Goal: Task Accomplishment & Management: Complete application form

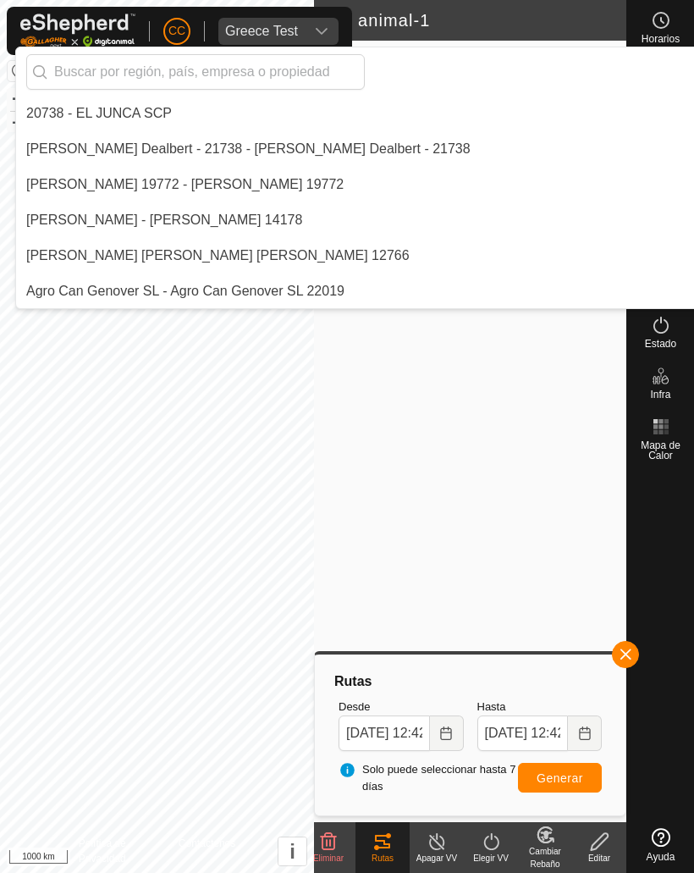
scroll to position [4766, 0]
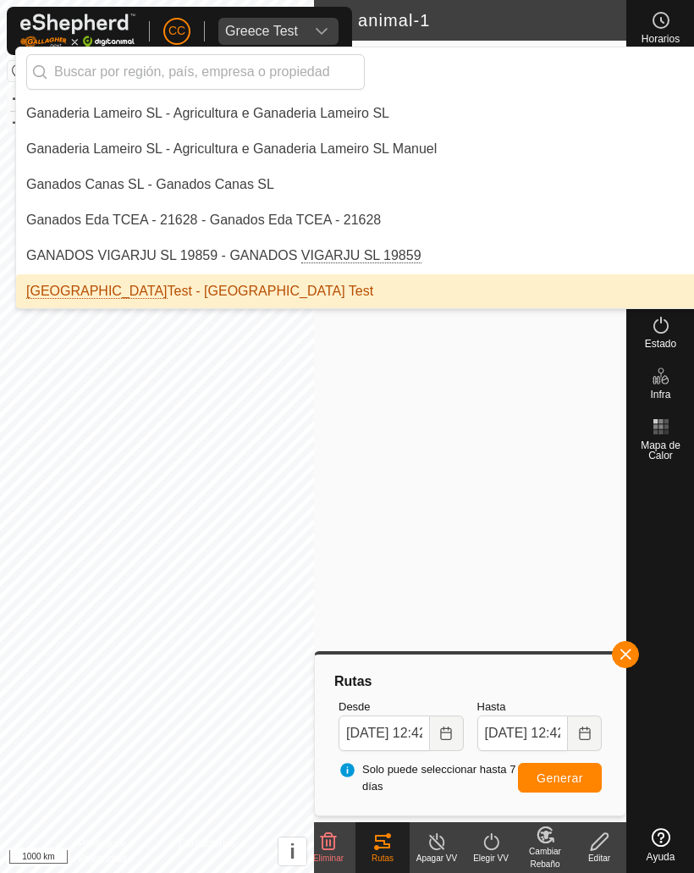
click at [87, 74] on input "text" at bounding box center [195, 72] width 339 height 36
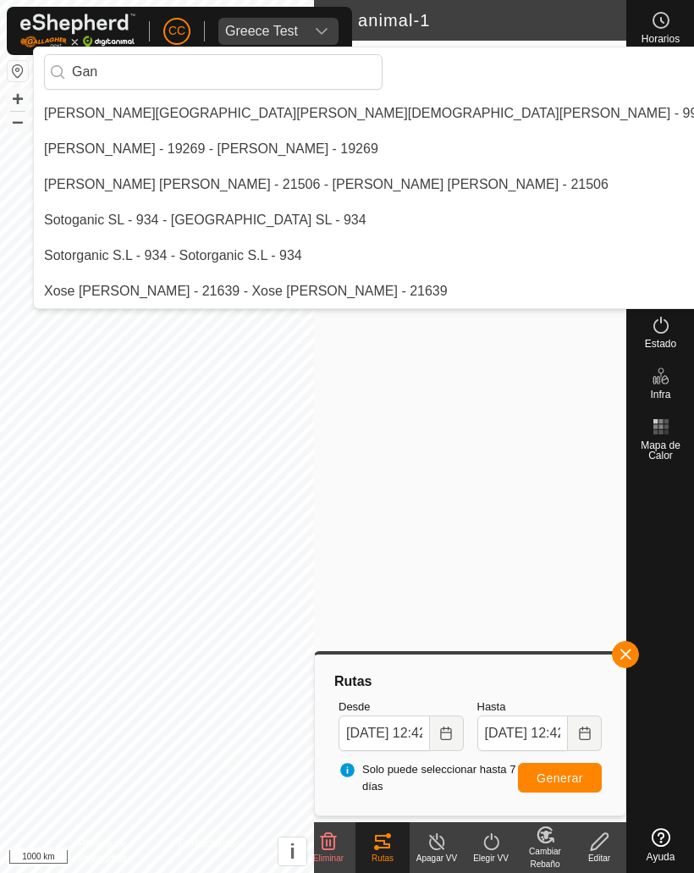
scroll to position [142, 0]
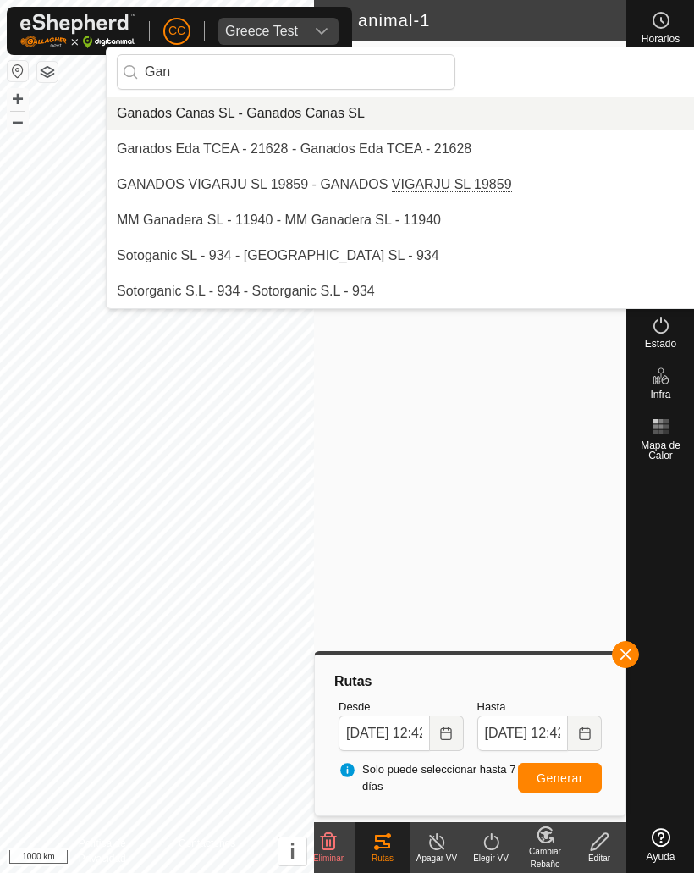
type input "Gan"
click at [184, 124] on li "Ganados Canas SL - Ganados Canas SL" at bounding box center [457, 114] width 701 height 34
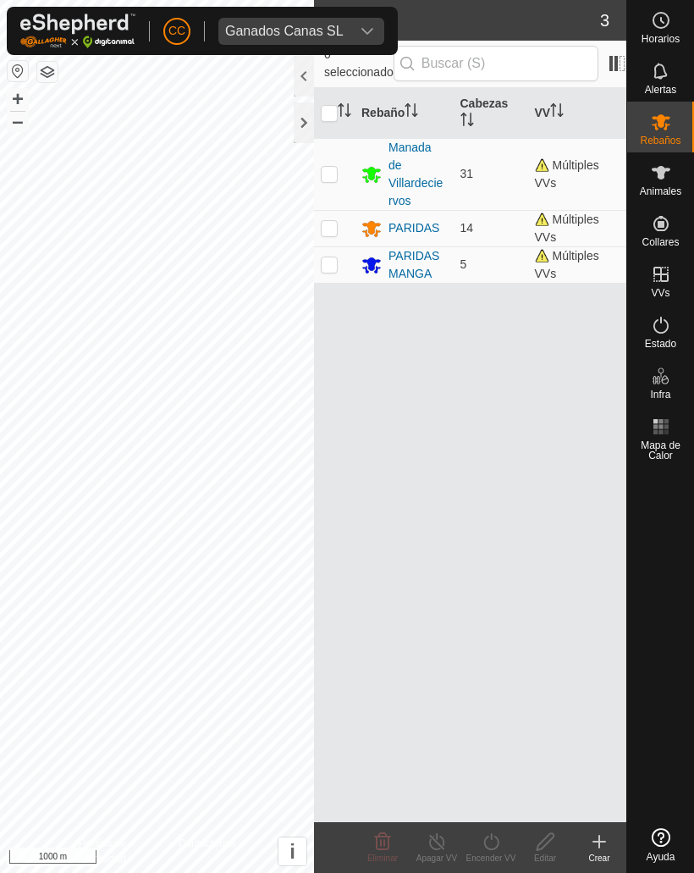
click at [303, 28] on div "Ganados Canas SL" at bounding box center [284, 32] width 119 height 14
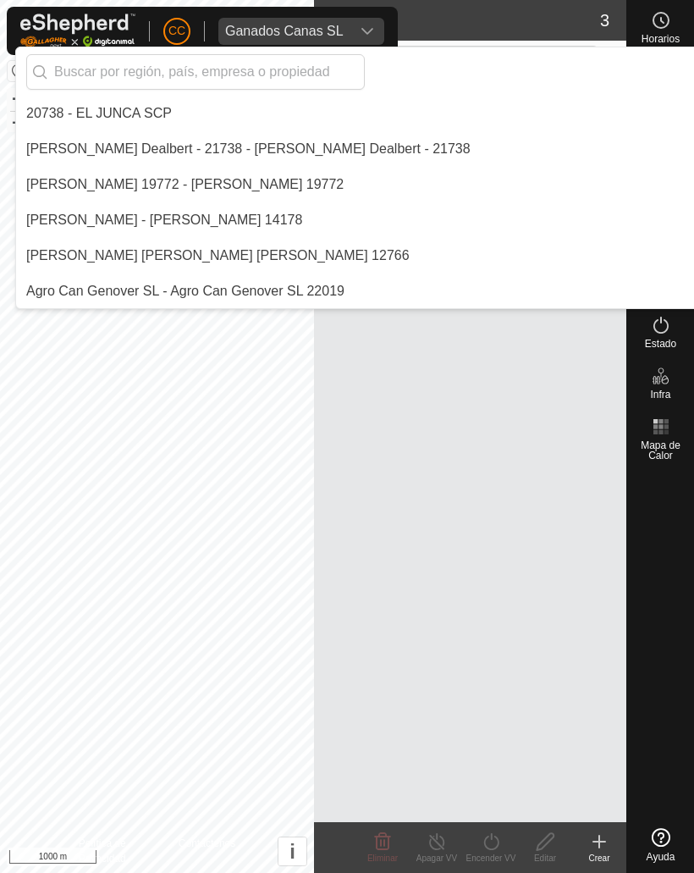
scroll to position [4659, 0]
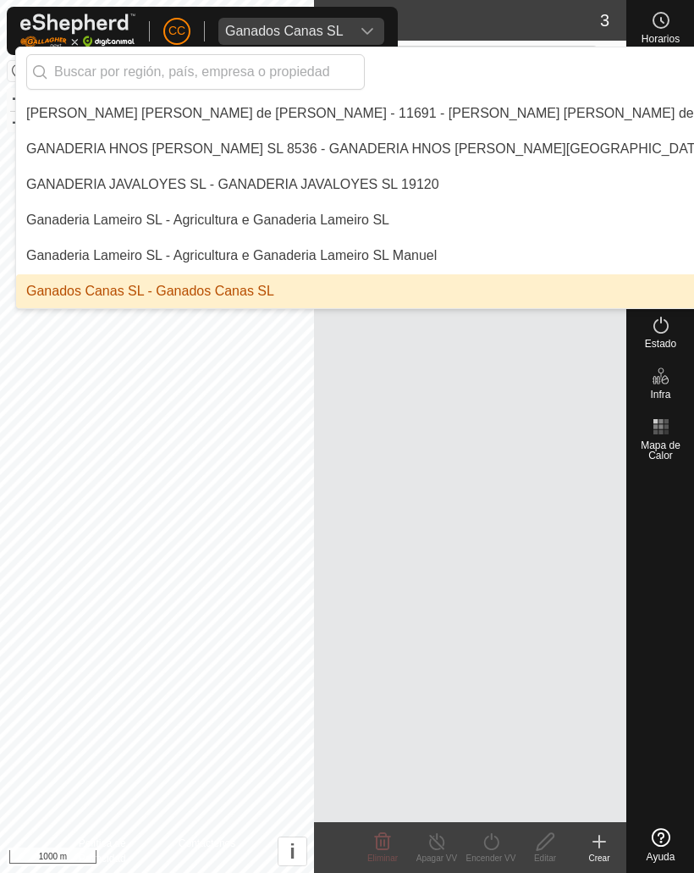
click at [145, 61] on input "text" at bounding box center [195, 72] width 339 height 36
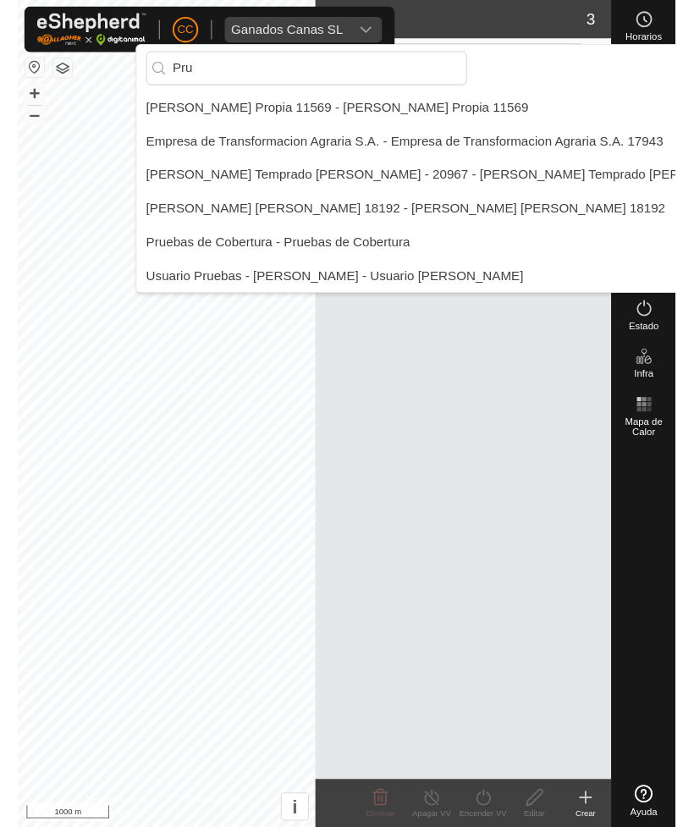
scroll to position [0, 0]
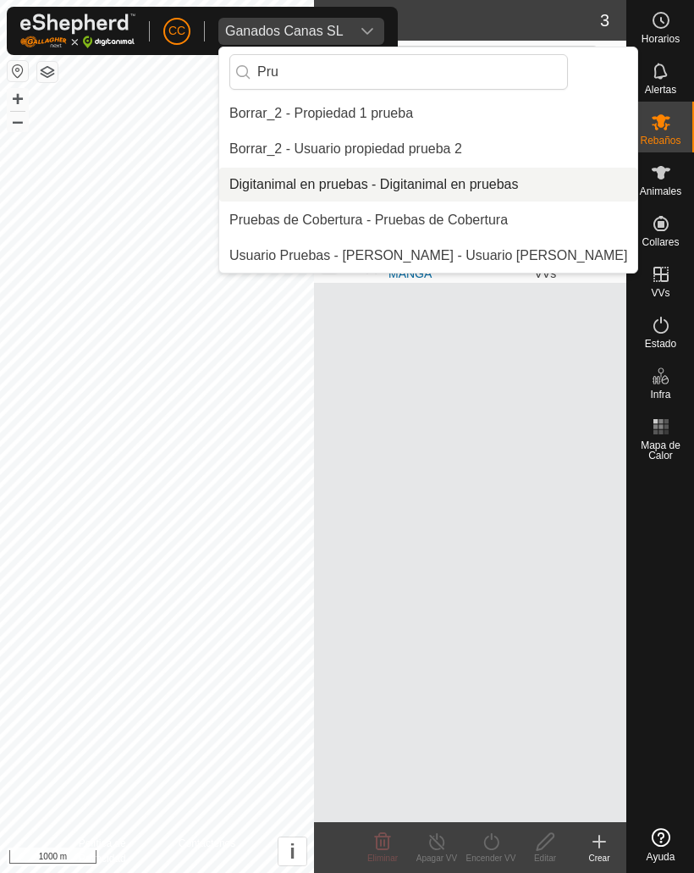
type input "Pru"
click at [301, 179] on div "Digitanimal en pruebas - Digitanimal en pruebas" at bounding box center [374, 184] width 290 height 20
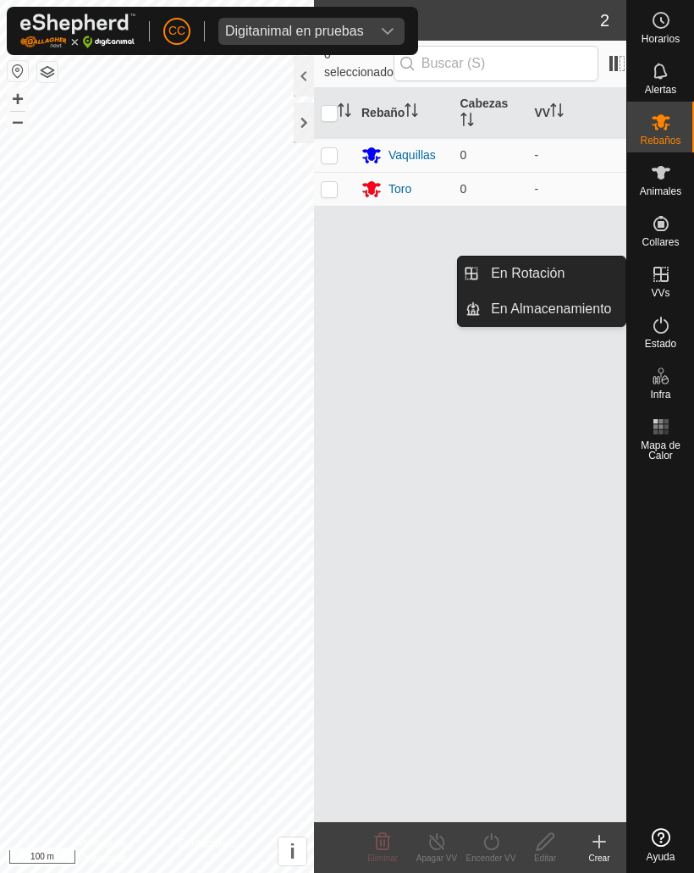
click at [521, 263] on span "En Rotación" at bounding box center [528, 273] width 74 height 20
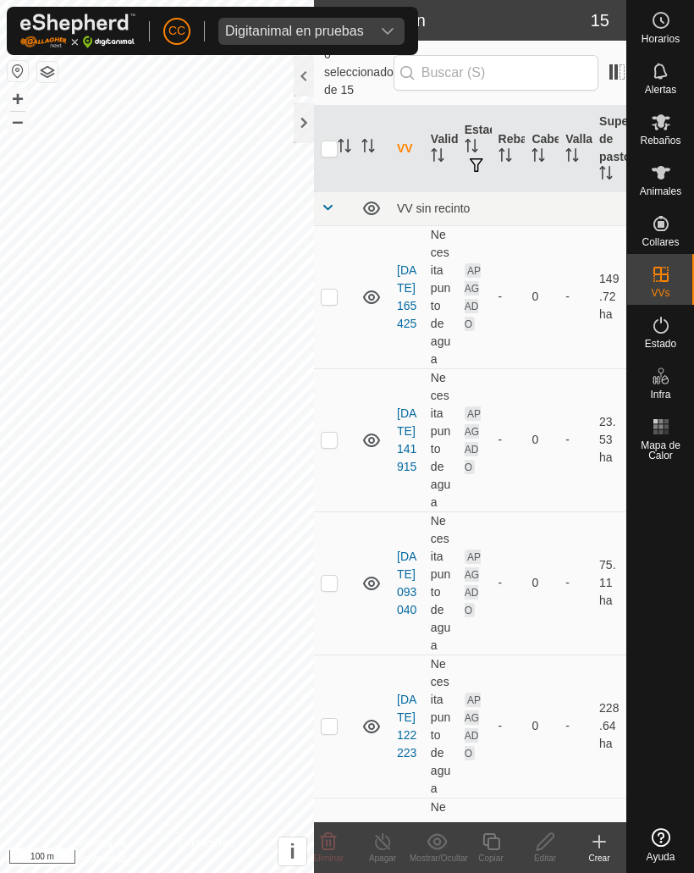
click at [600, 837] on icon at bounding box center [600, 842] width 0 height 12
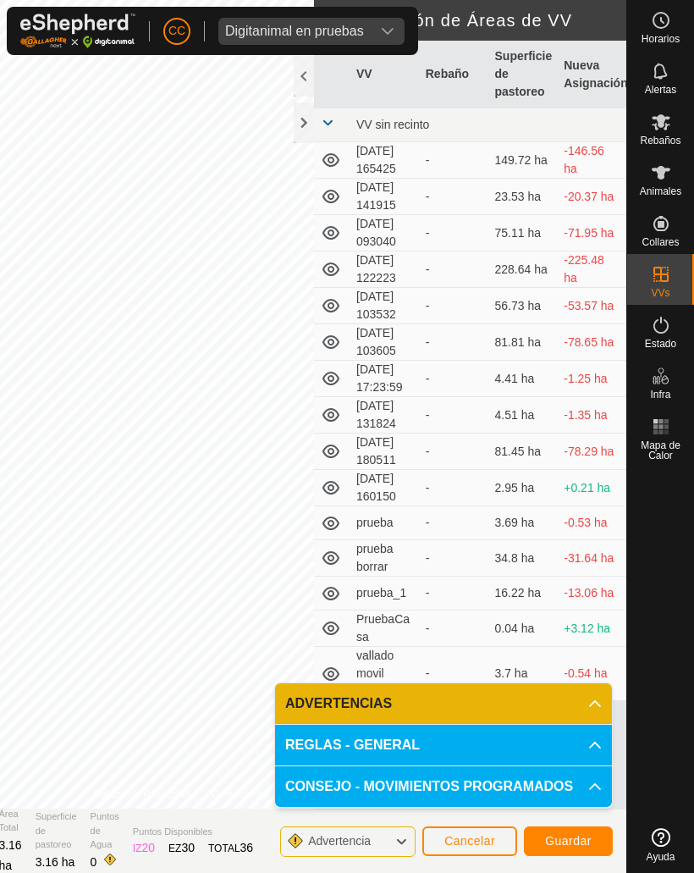
click at [544, 828] on button "Guardar" at bounding box center [568, 841] width 89 height 30
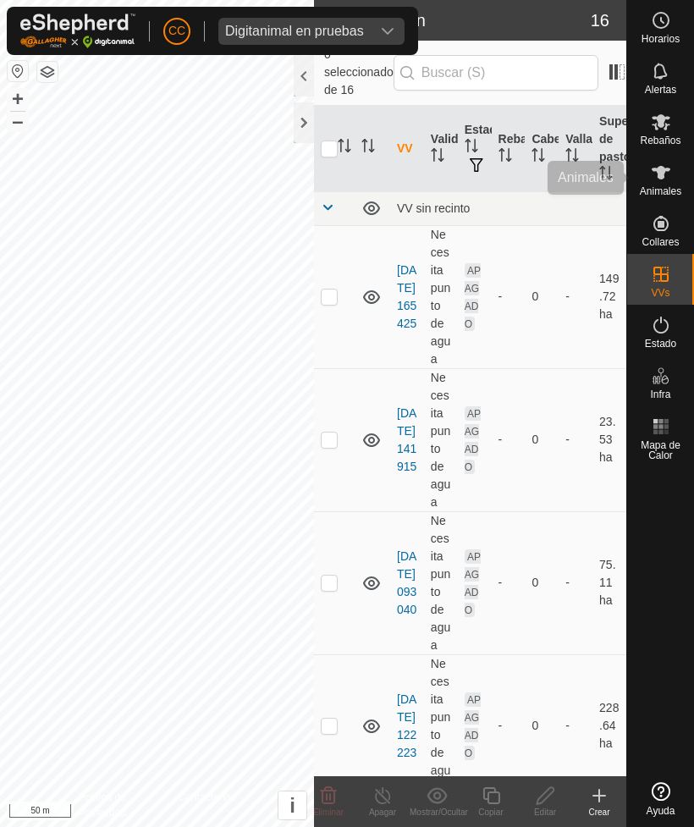
click at [672, 169] on es-animals-svg-icon at bounding box center [661, 172] width 30 height 27
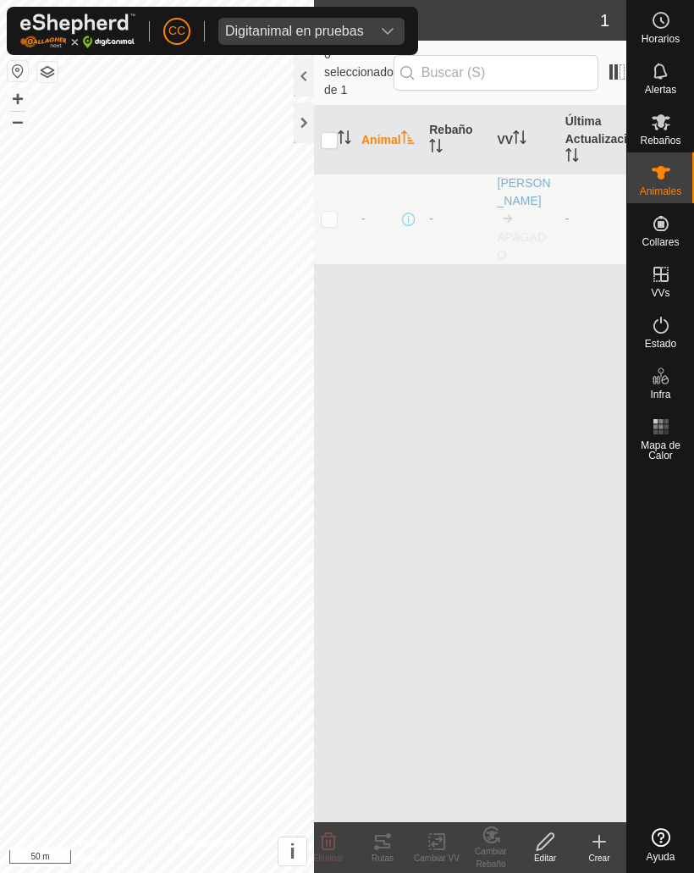
click at [583, 853] on div "Crear" at bounding box center [599, 858] width 54 height 13
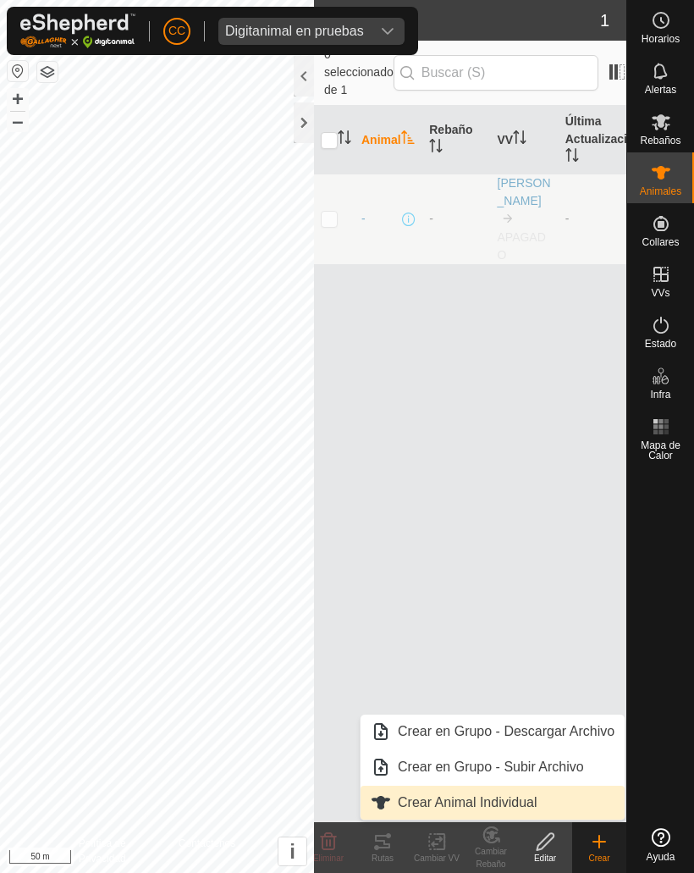
click at [437, 804] on span "Crear Animal Individual" at bounding box center [468, 803] width 140 height 20
